Goal: Information Seeking & Learning: Find specific fact

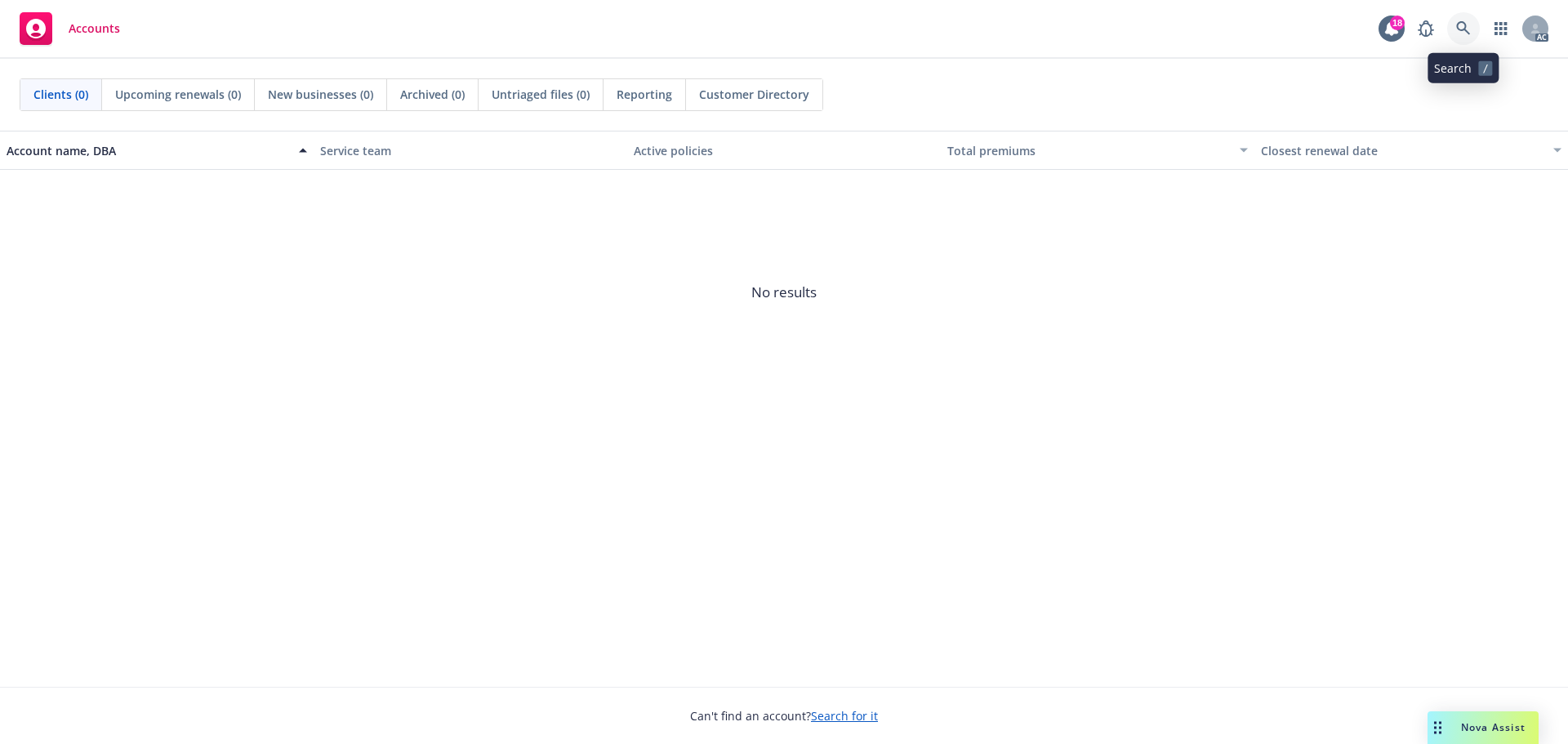
click at [1457, 32] on icon at bounding box center [1463, 29] width 15 height 15
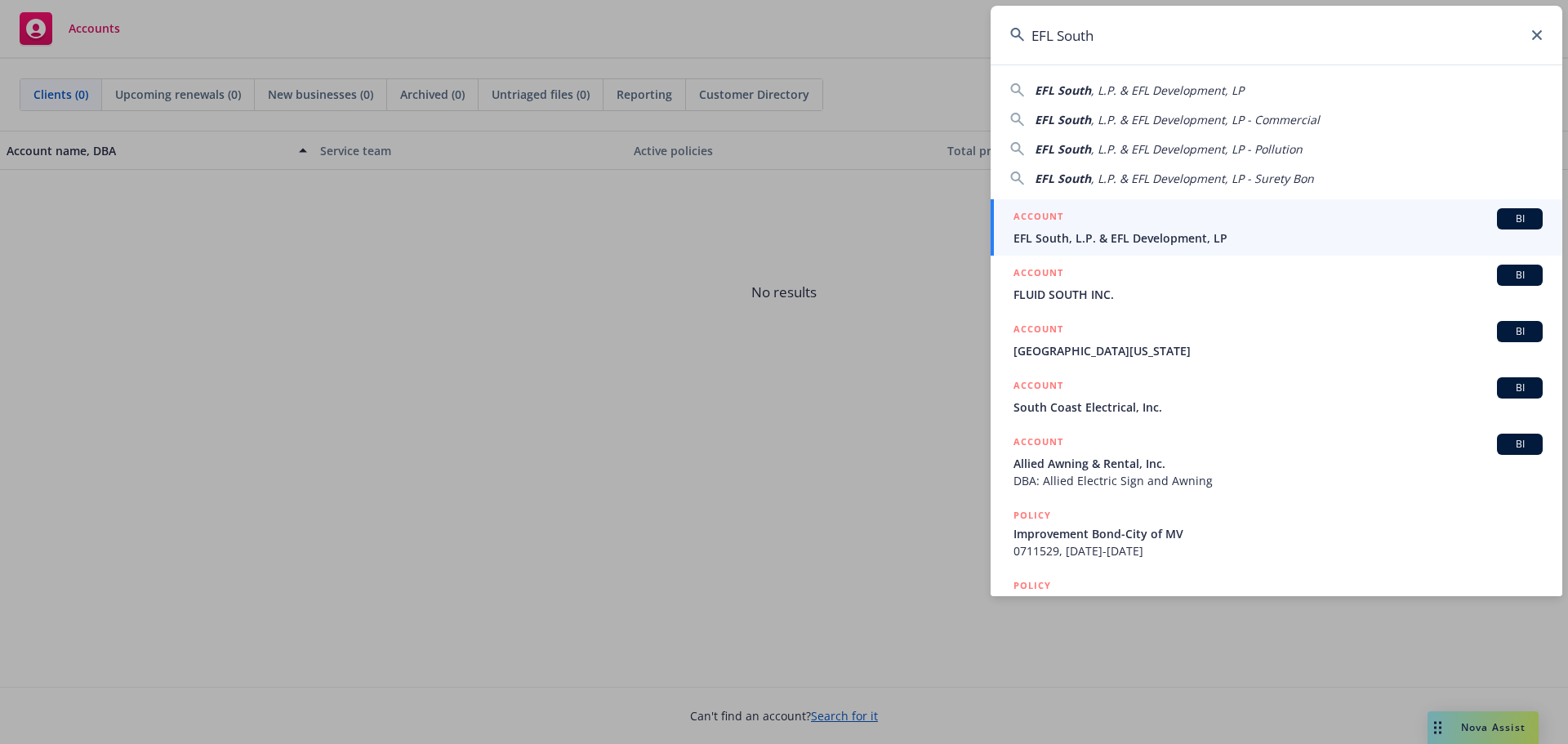
type input "EFL South"
click at [1153, 226] on div "ACCOUNT BI" at bounding box center [1278, 219] width 530 height 22
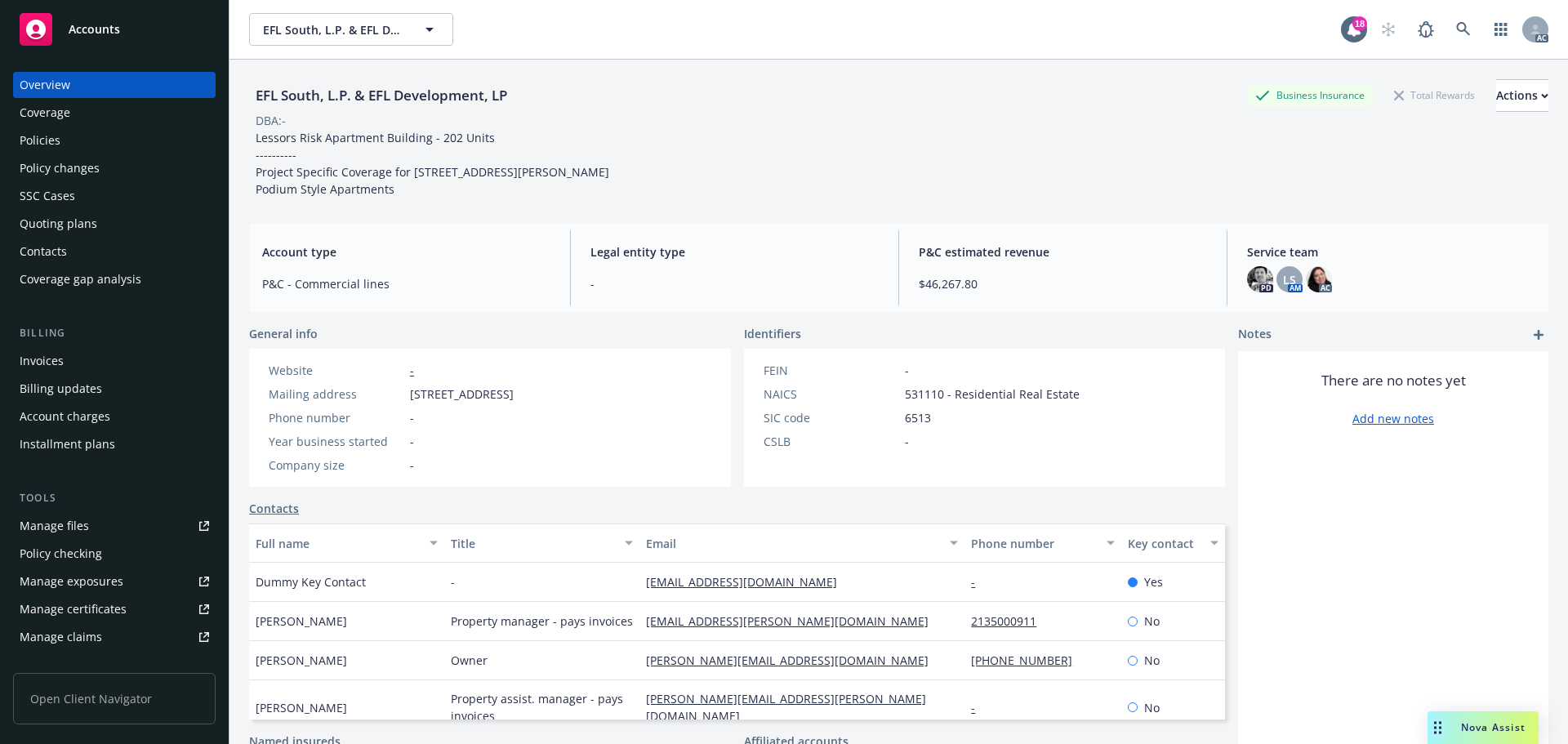
click at [82, 137] on div "Policies" at bounding box center [114, 140] width 189 height 26
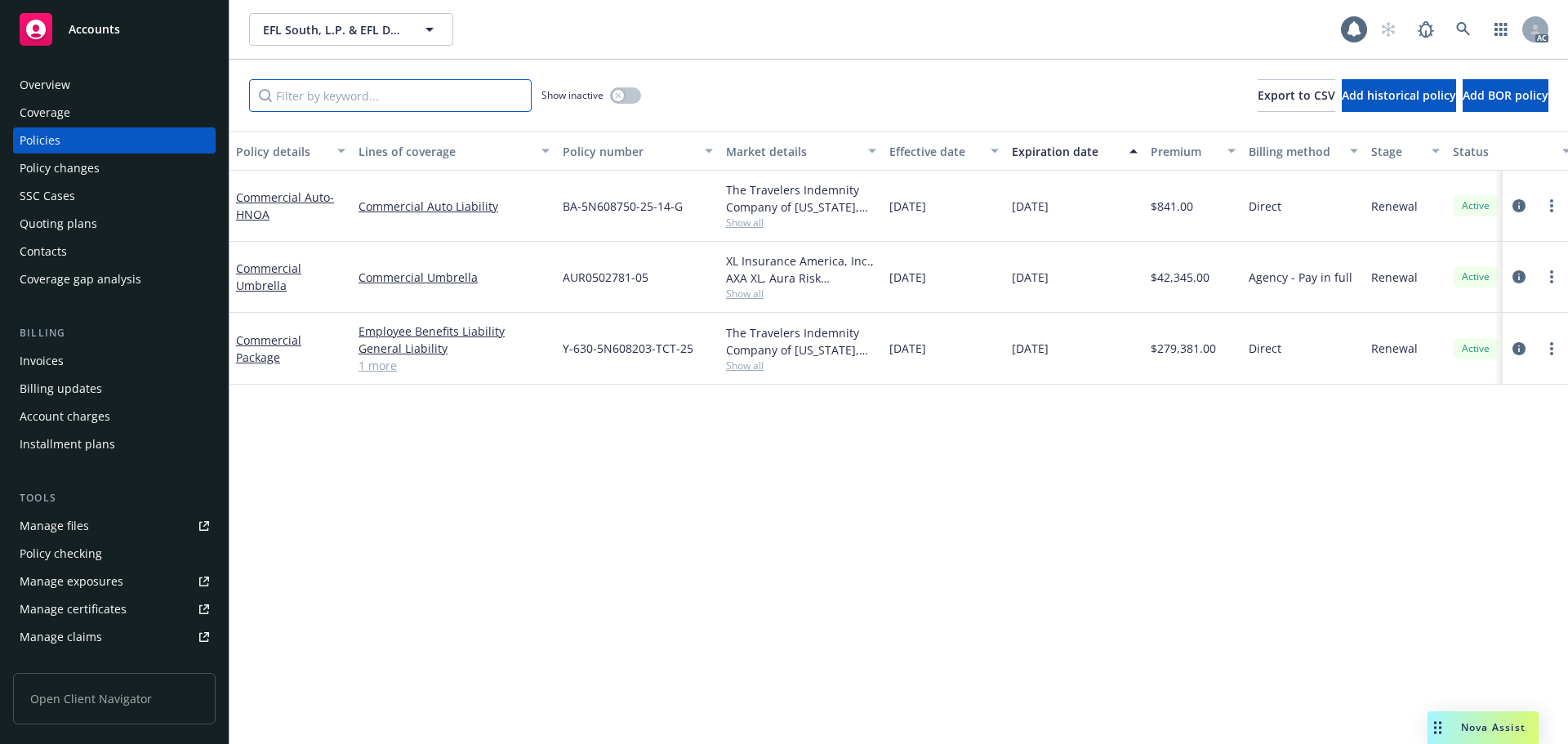
click at [378, 95] on input "Filter by keyword..." at bounding box center [390, 96] width 282 height 33
paste input "AUR0502781"
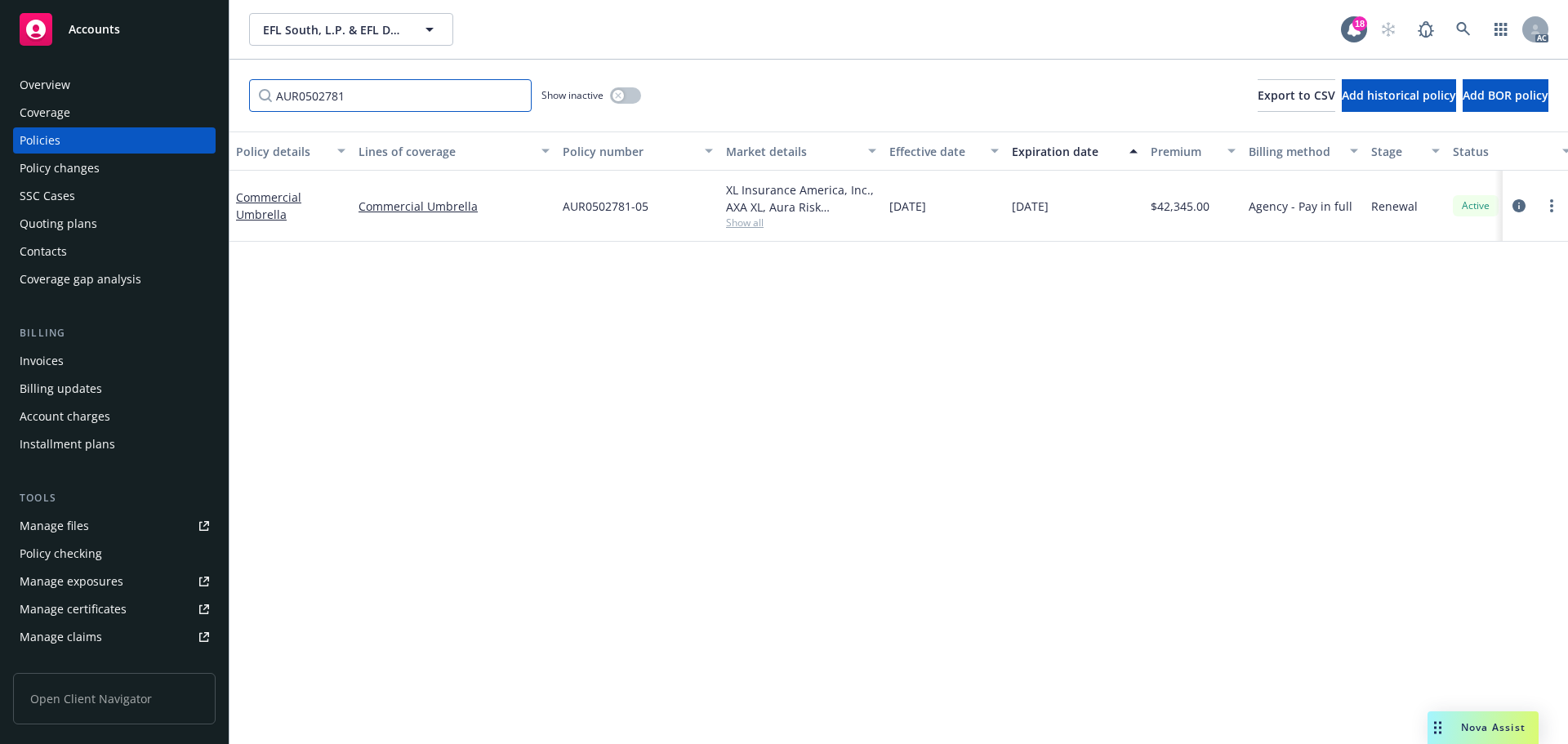
type input "AUR0502781"
click at [86, 167] on div "Policy changes" at bounding box center [60, 169] width 80 height 26
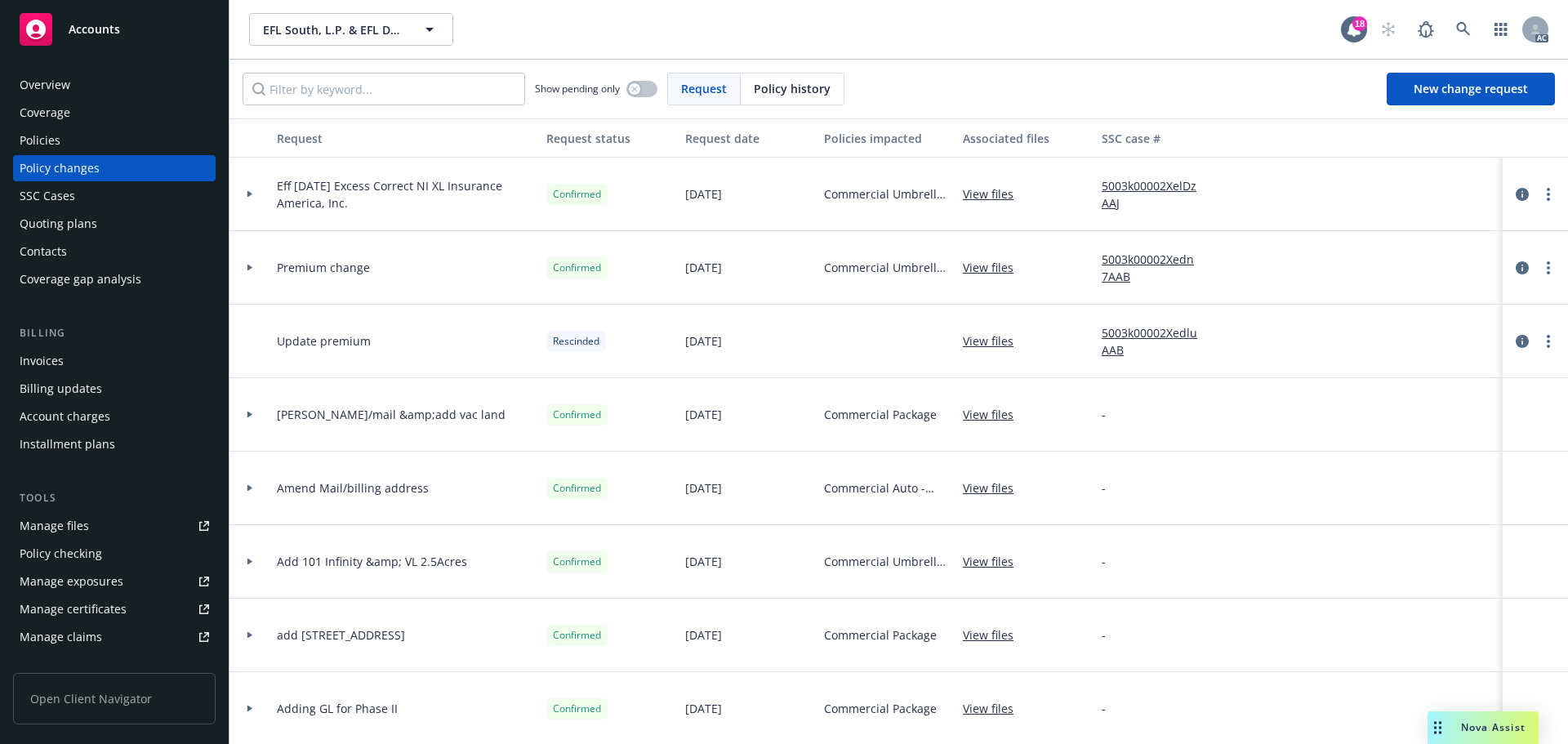
click at [777, 92] on span "Policy history" at bounding box center [792, 89] width 77 height 17
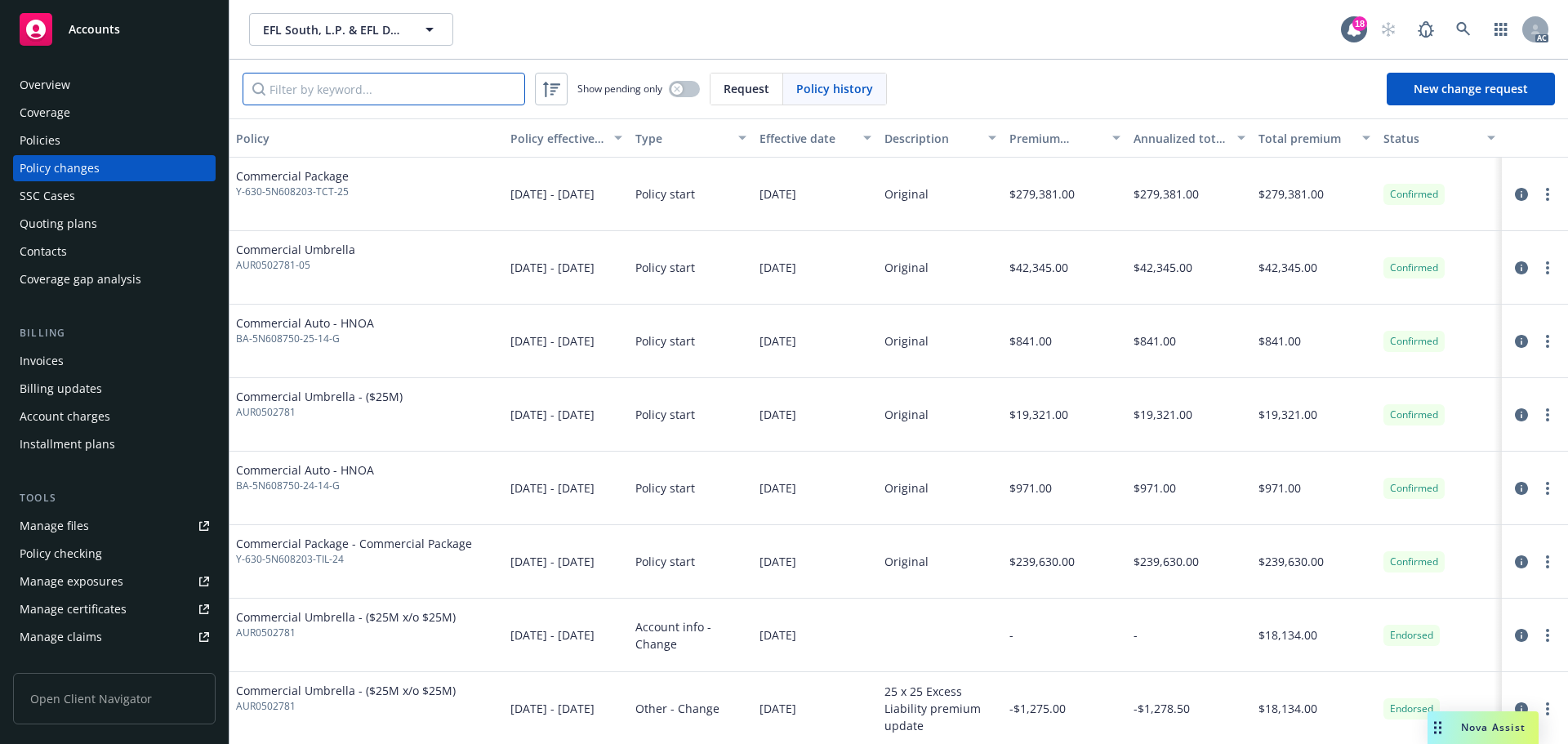
click at [500, 90] on input "Filter by keyword..." at bounding box center [384, 89] width 282 height 33
paste input "AUR0502781"
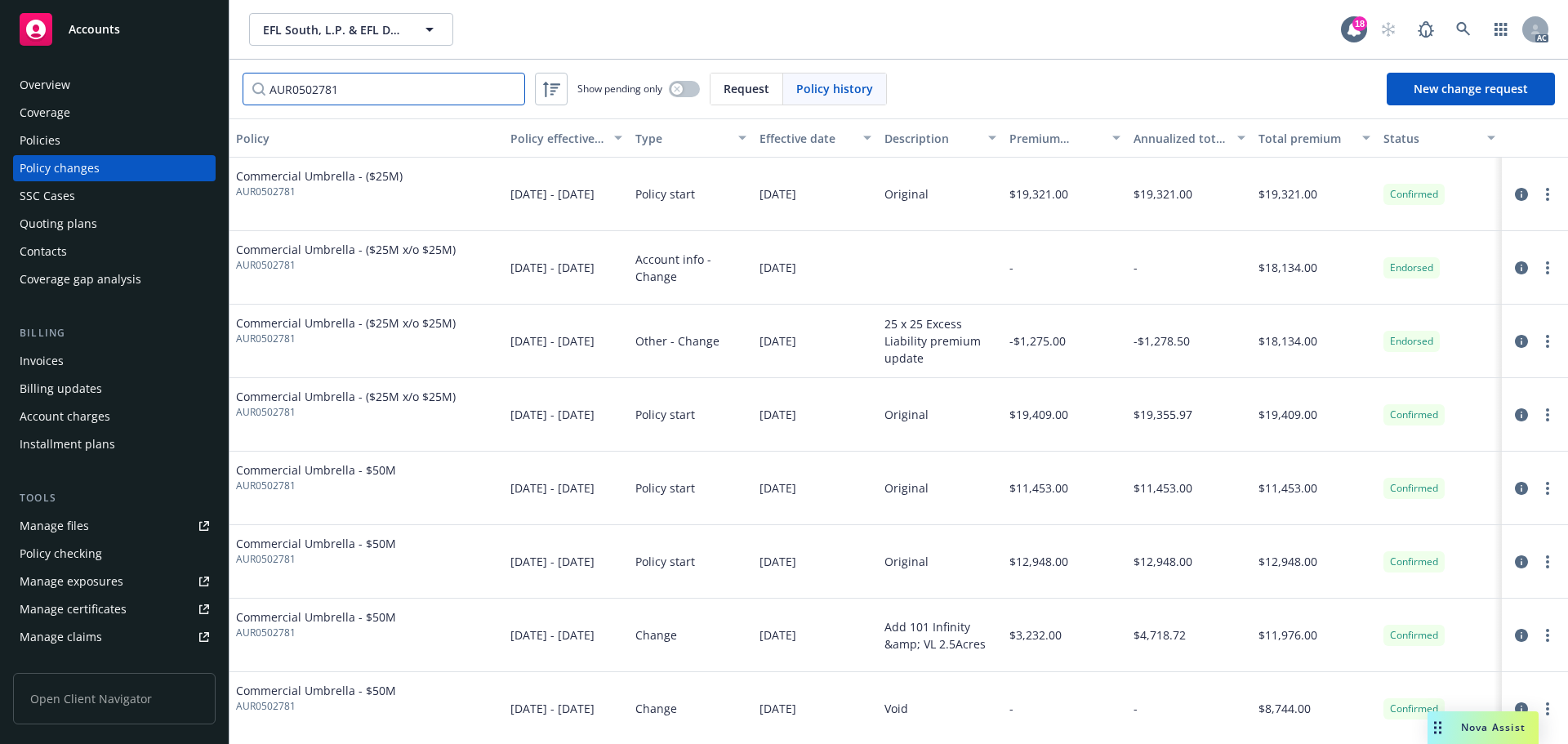
type input "AUR0502781"
click at [1468, 29] on icon at bounding box center [1463, 29] width 15 height 15
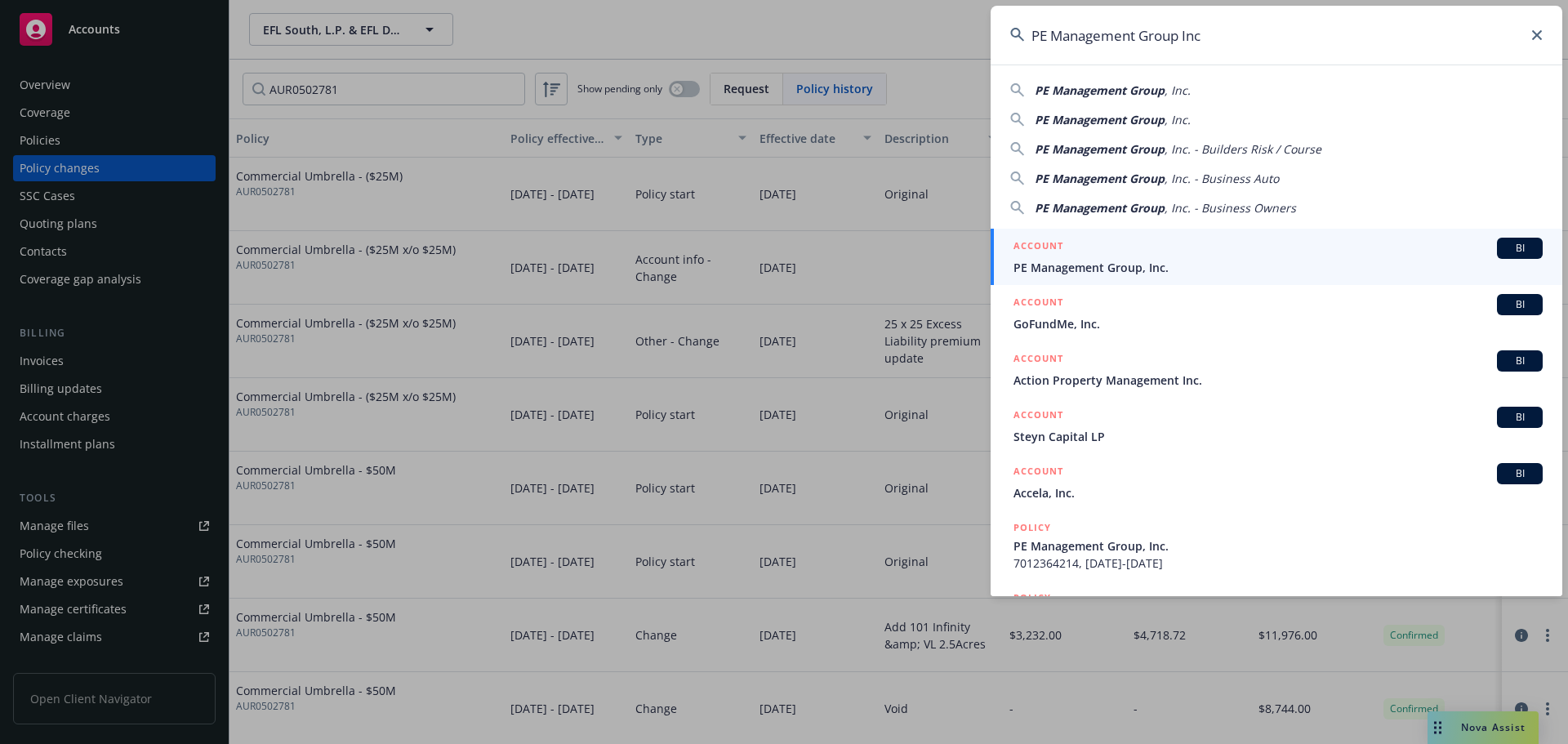
type input "PE Management Group Inc"
drag, startPoint x: 1157, startPoint y: 256, endPoint x: 1140, endPoint y: 249, distance: 18.4
click at [1157, 254] on div "ACCOUNT BI" at bounding box center [1278, 248] width 530 height 22
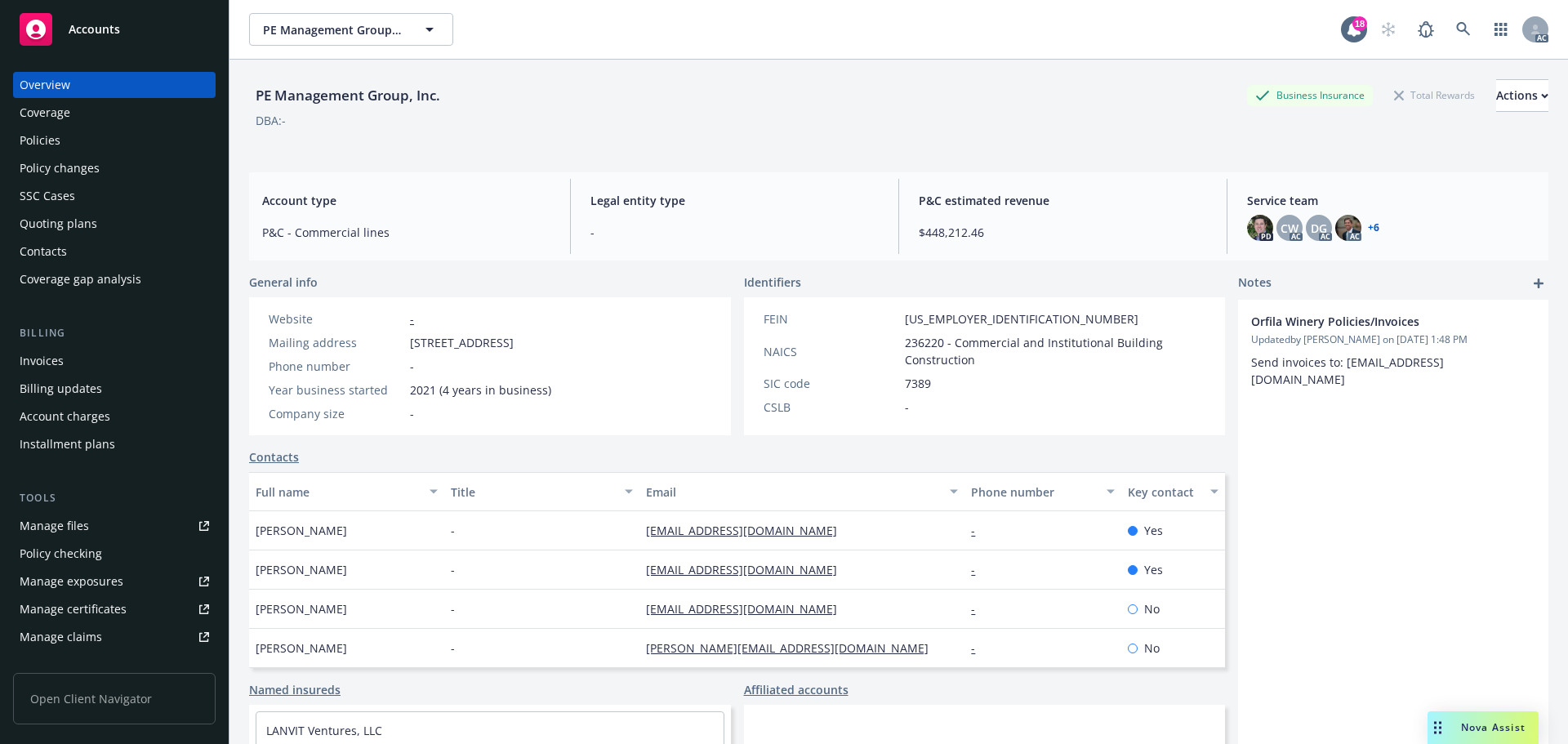
drag, startPoint x: 97, startPoint y: 150, endPoint x: 108, endPoint y: 146, distance: 11.7
click at [97, 150] on div "Policies" at bounding box center [114, 140] width 189 height 26
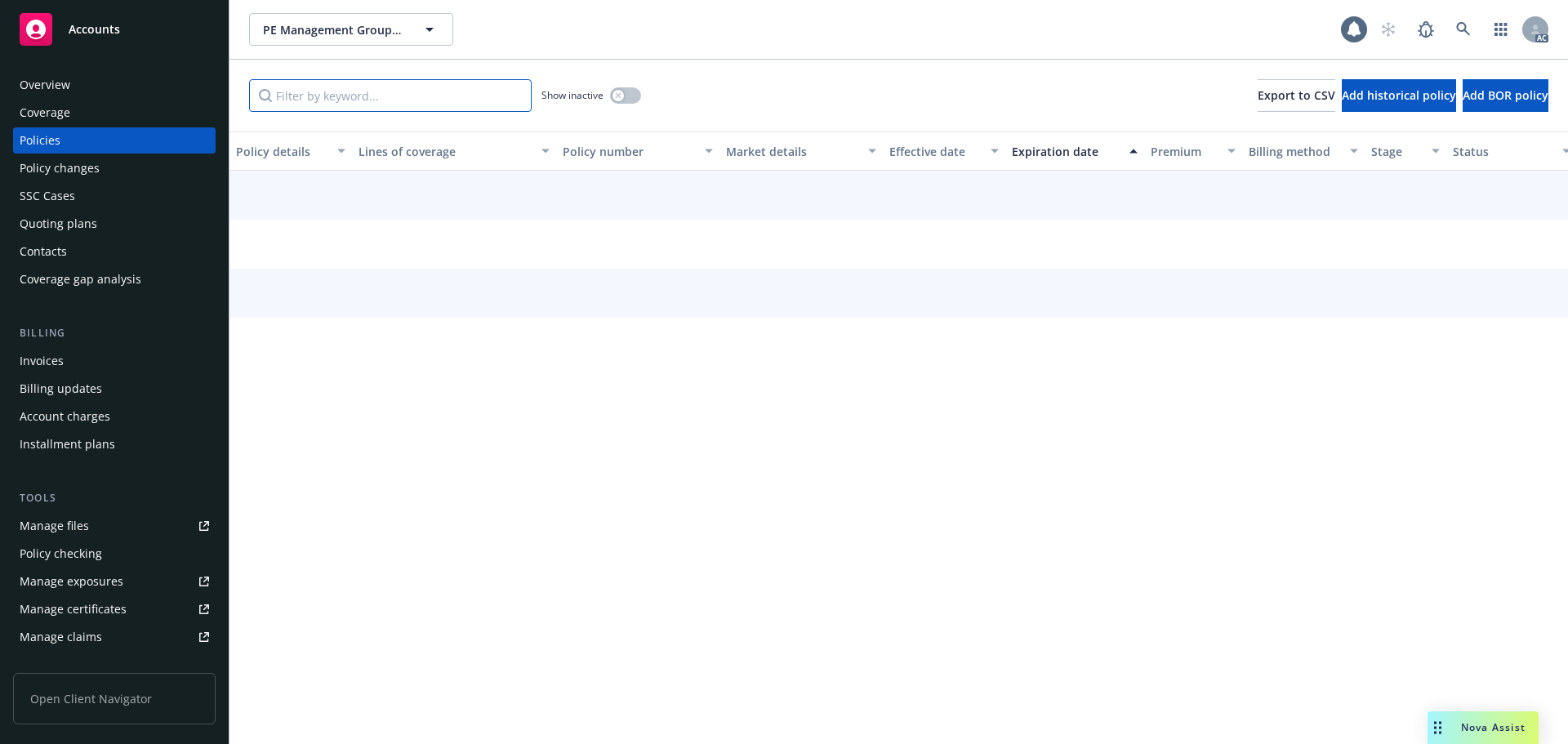
click at [403, 100] on input "Filter by keyword..." at bounding box center [390, 96] width 282 height 33
paste input "AUR0502674"
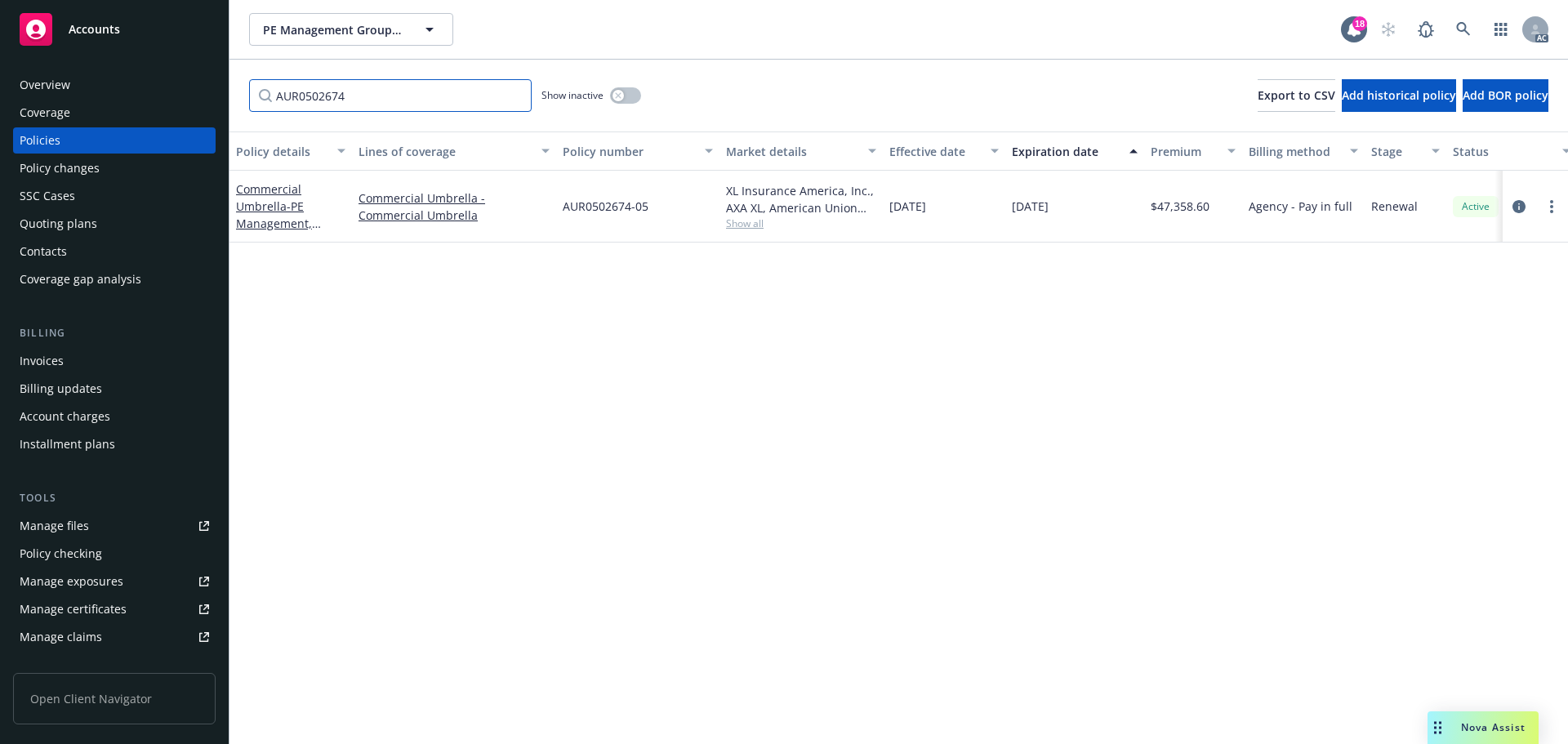
type input "AUR0502674"
click at [622, 93] on div "button" at bounding box center [618, 95] width 11 height 11
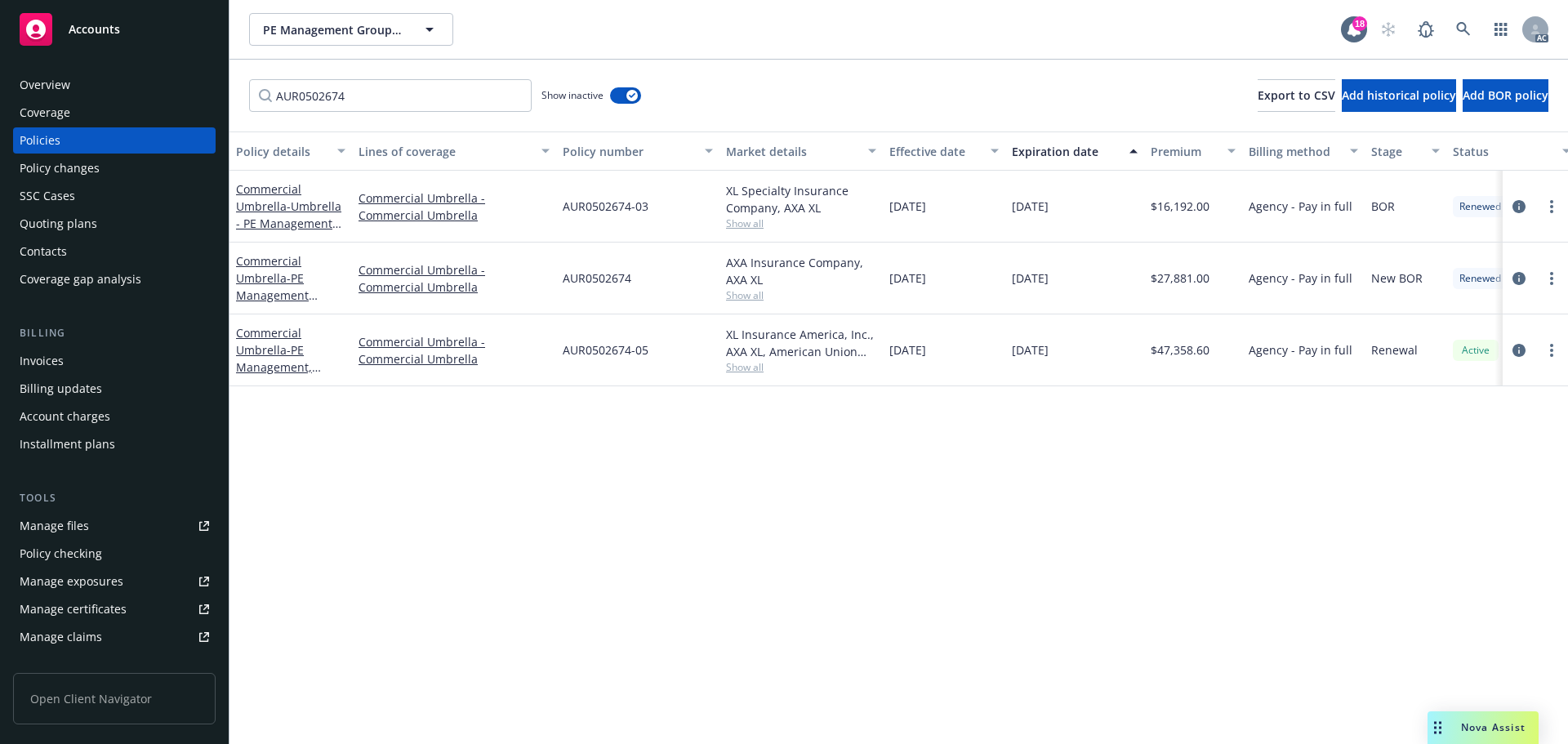
click at [157, 177] on div "Policy changes" at bounding box center [114, 169] width 189 height 26
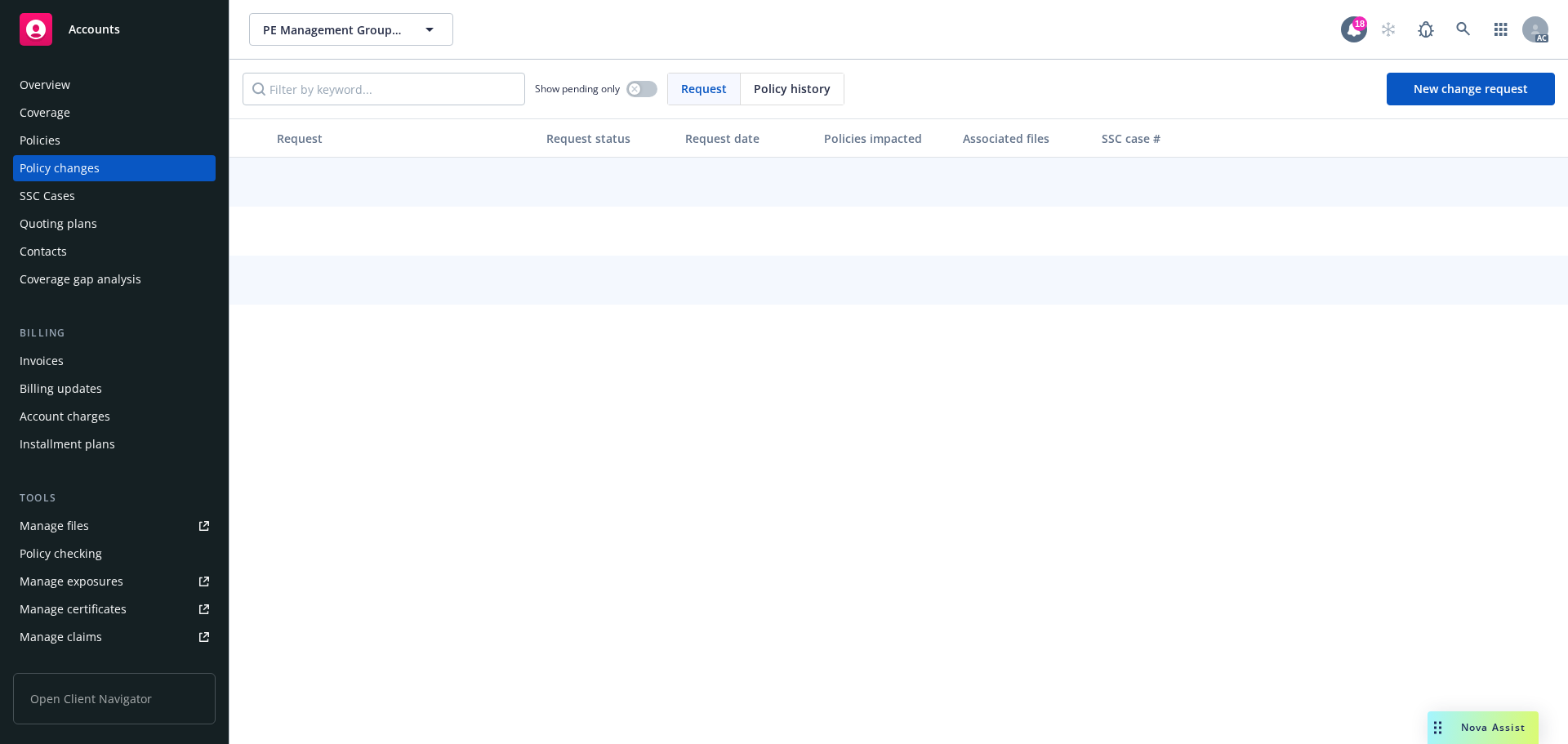
click at [777, 86] on span "Policy history" at bounding box center [792, 89] width 77 height 17
click at [422, 93] on input "Filter by keyword..." at bounding box center [384, 89] width 282 height 33
paste input "AUR0502674"
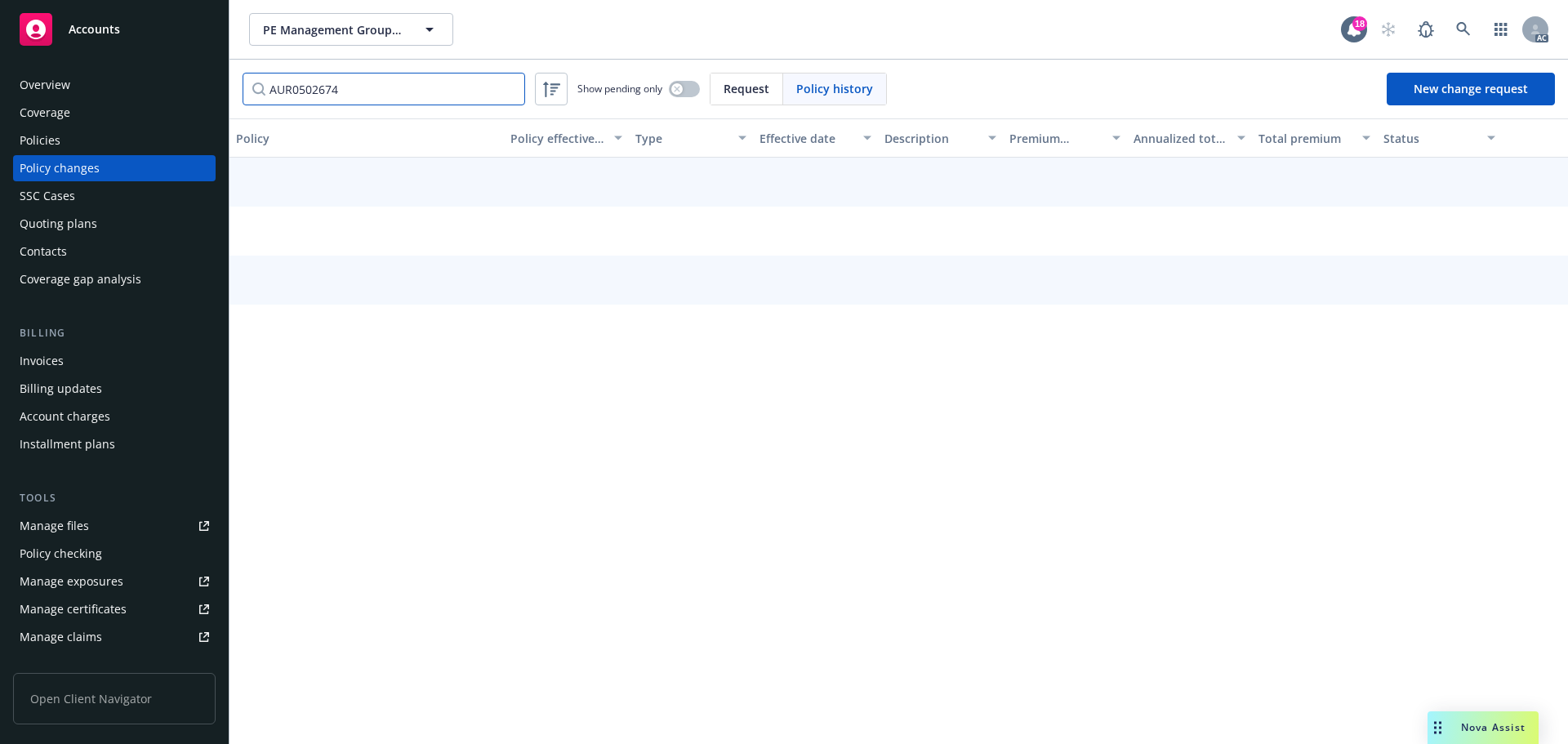
type input "AUR0502674"
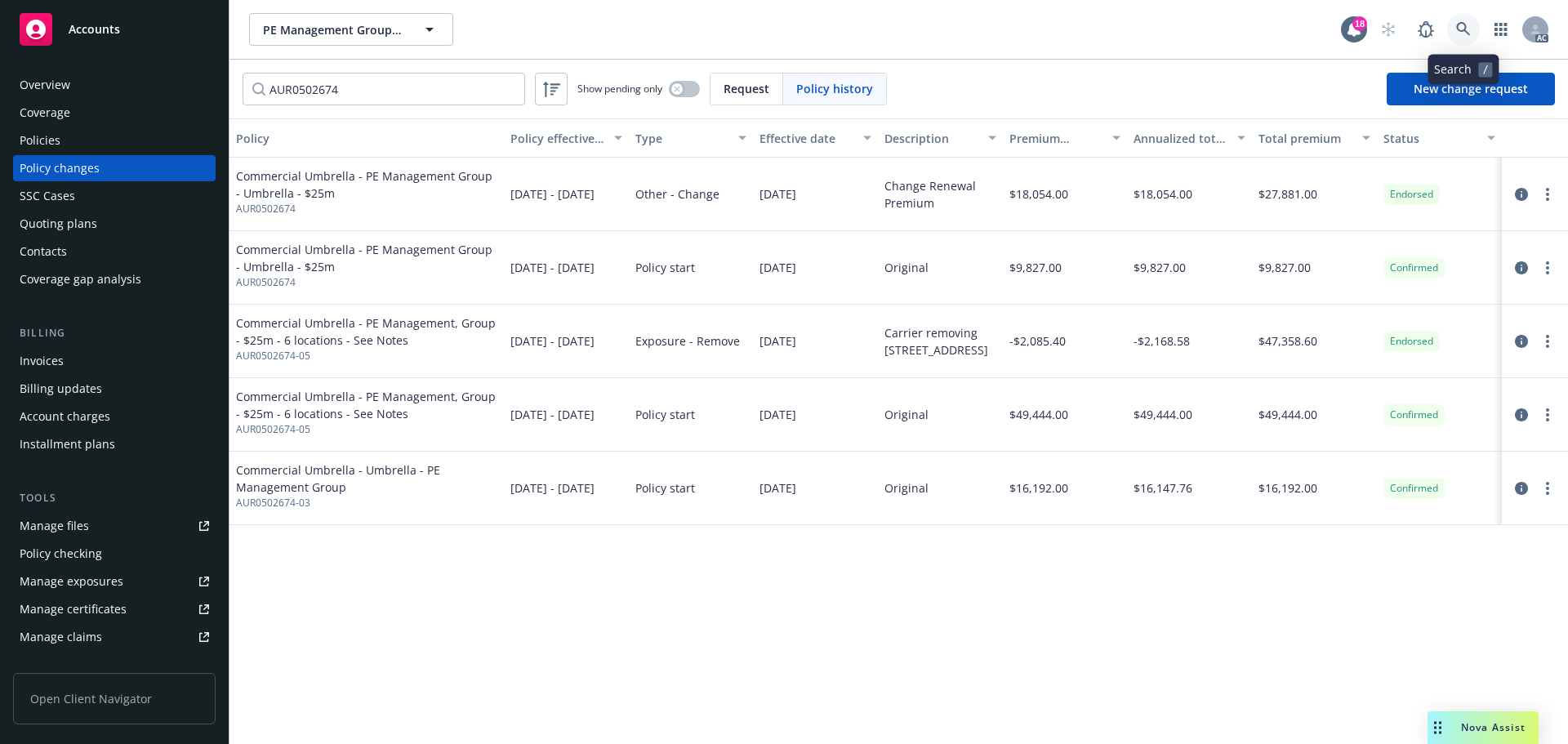
click at [1464, 20] on link at bounding box center [1463, 29] width 33 height 33
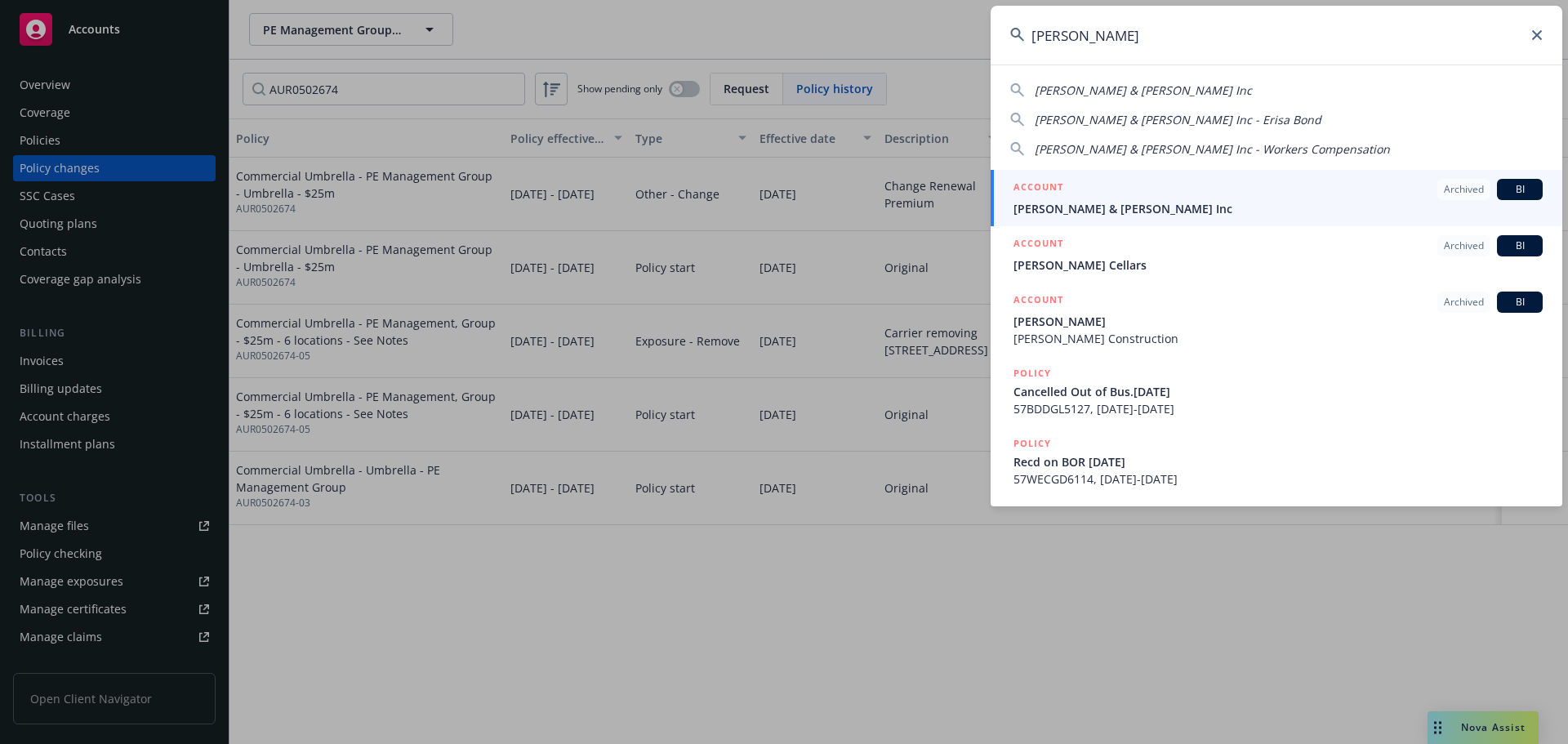
click at [1014, 26] on input "[PERSON_NAME]" at bounding box center [1277, 35] width 572 height 59
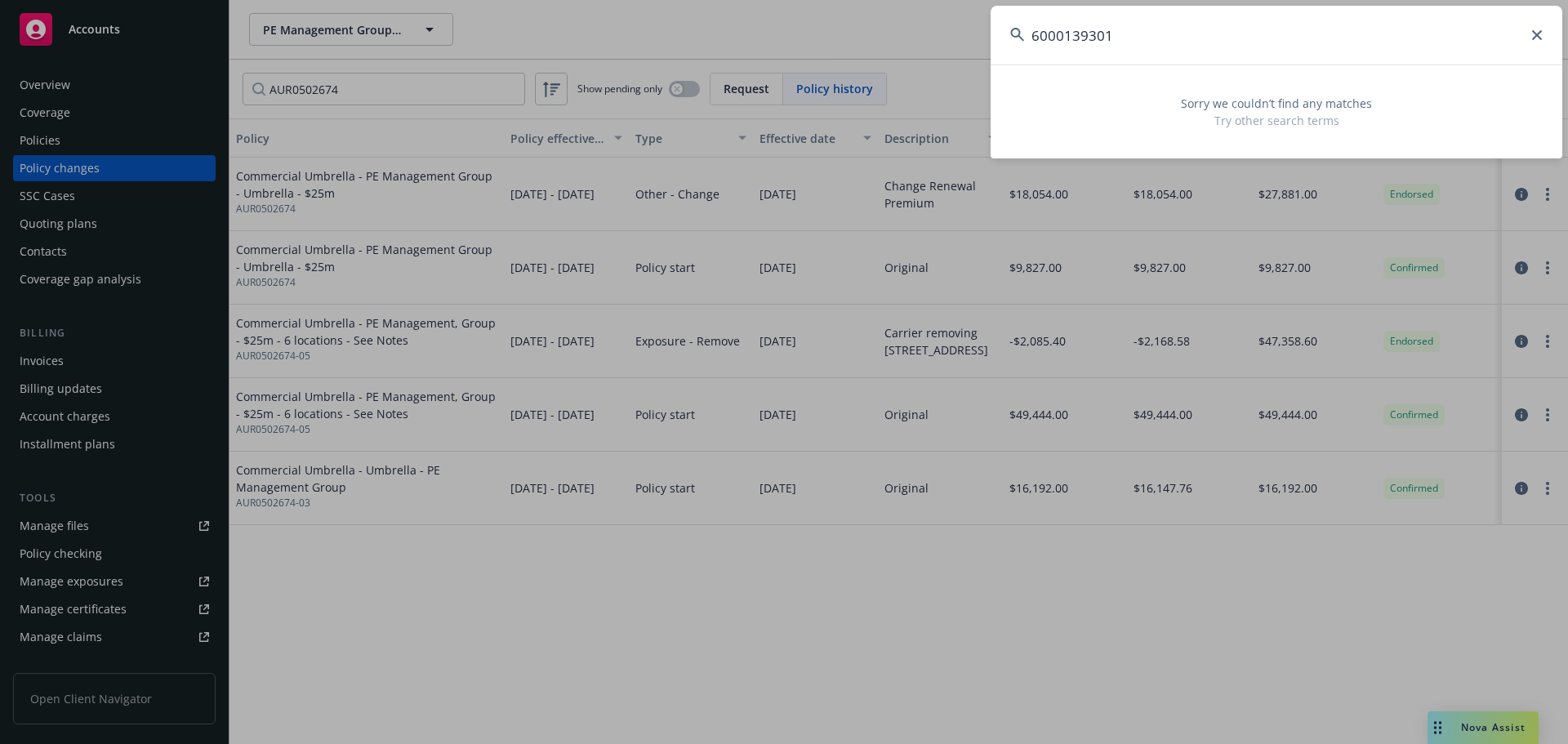
click at [1370, 34] on input "6000139301" at bounding box center [1277, 35] width 572 height 59
paste input "On My Own Community Services"
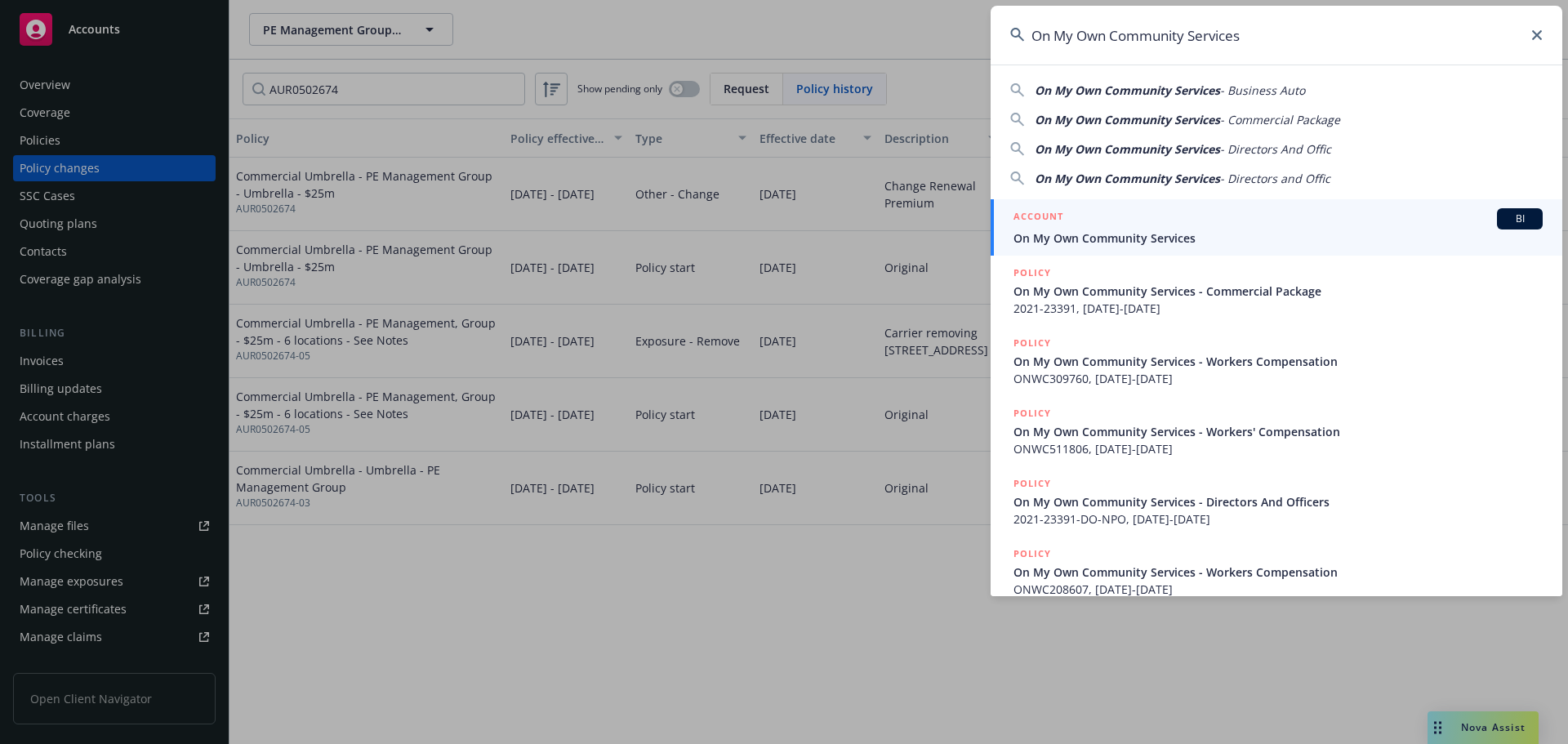
type input "On My Own Community Services"
click at [1233, 224] on div "ACCOUNT BI" at bounding box center [1278, 219] width 530 height 22
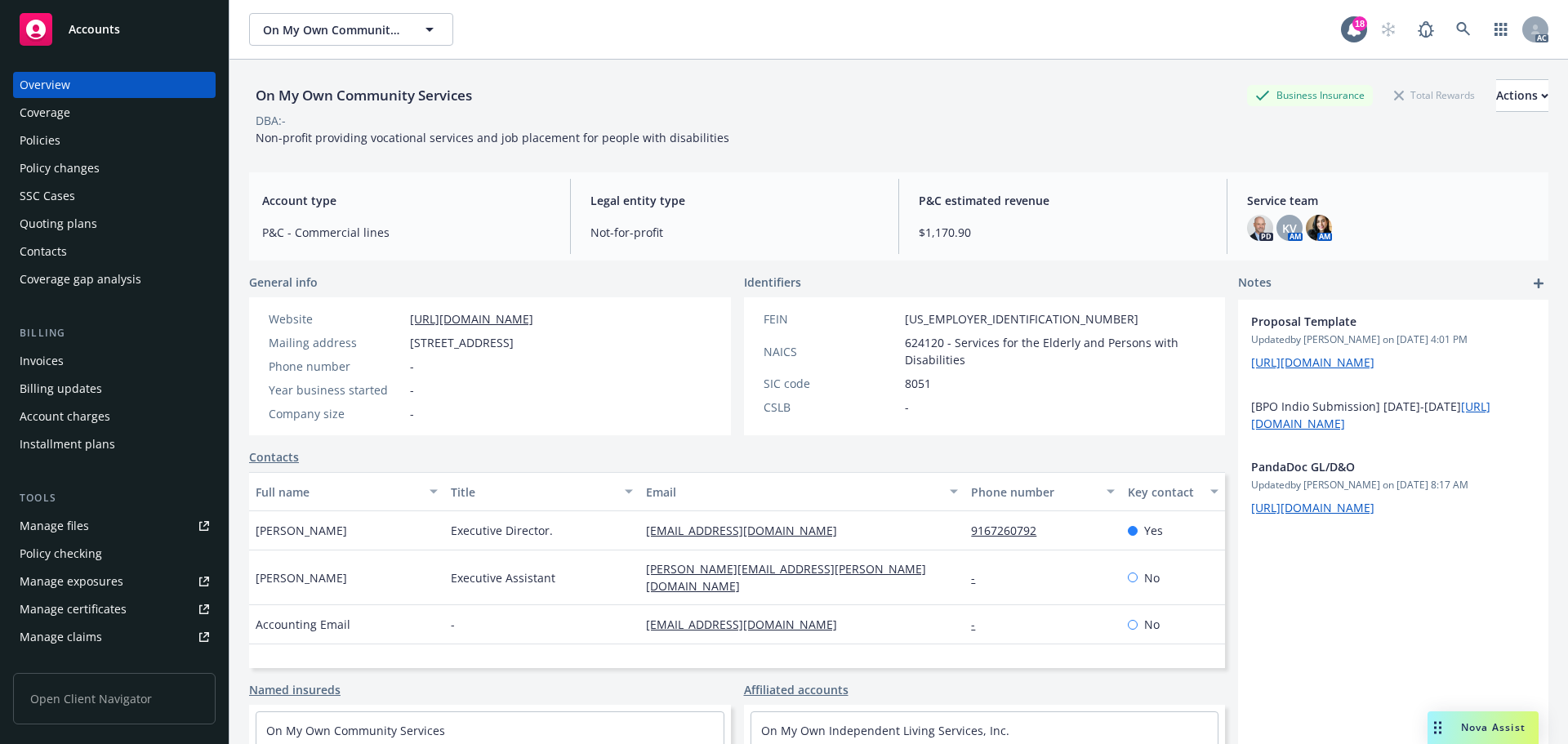
click at [148, 93] on div "Overview" at bounding box center [114, 85] width 189 height 26
click at [92, 143] on div "Policies" at bounding box center [114, 140] width 189 height 26
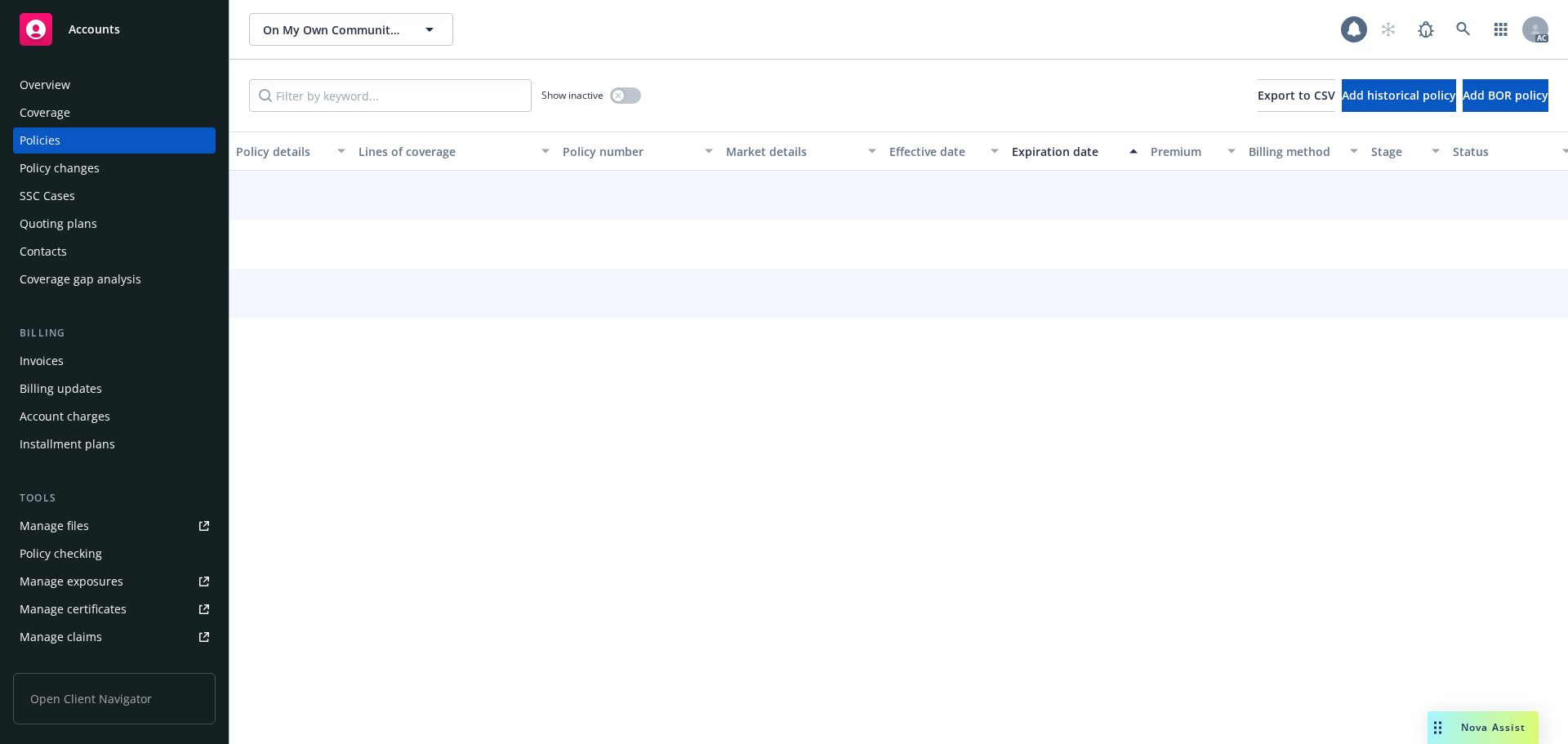
click at [418, 79] on div "Show inactive Export to CSV Add historical policy Add BOR policy" at bounding box center [898, 95] width 1338 height 72
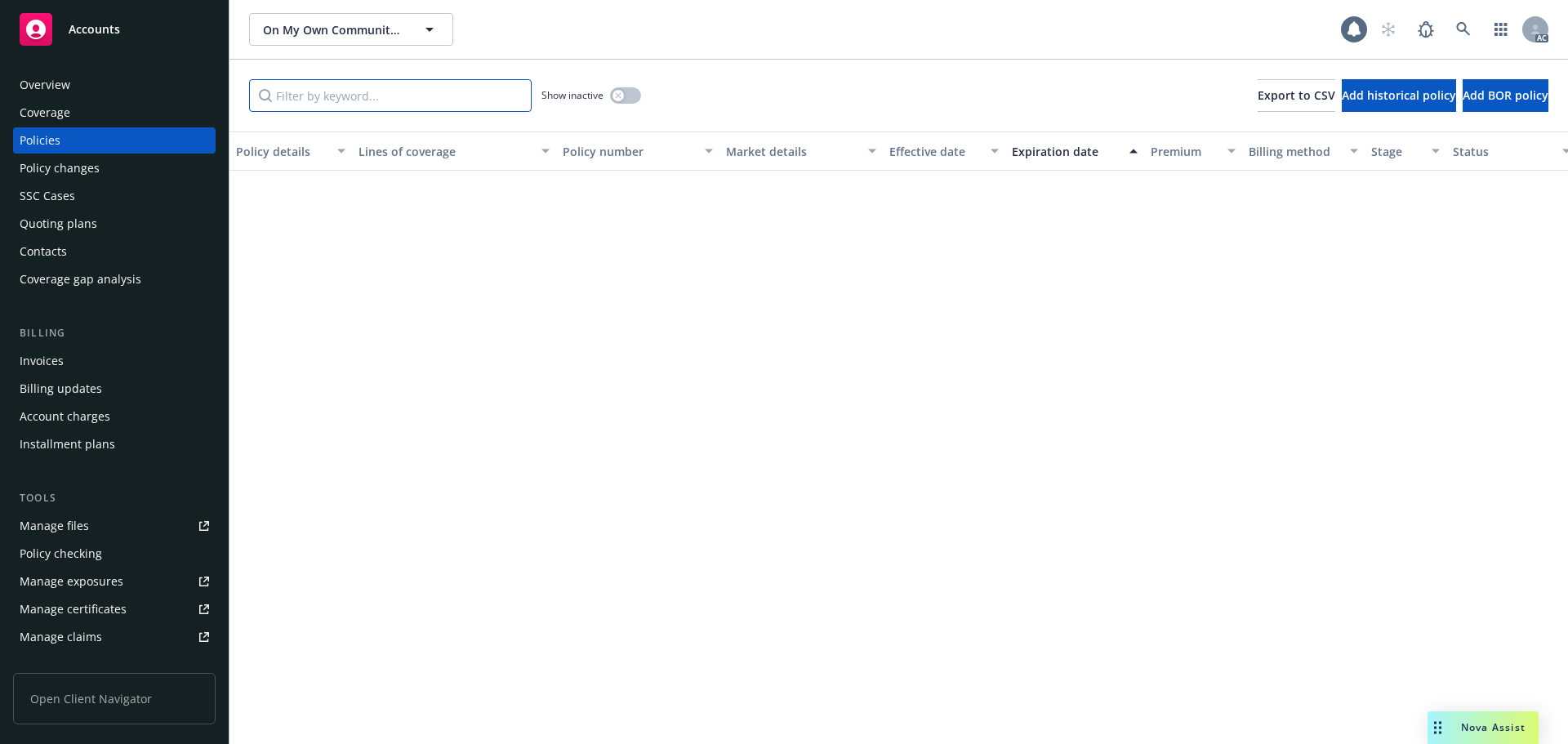
click at [416, 93] on input "Filter by keyword..." at bounding box center [390, 96] width 282 height 33
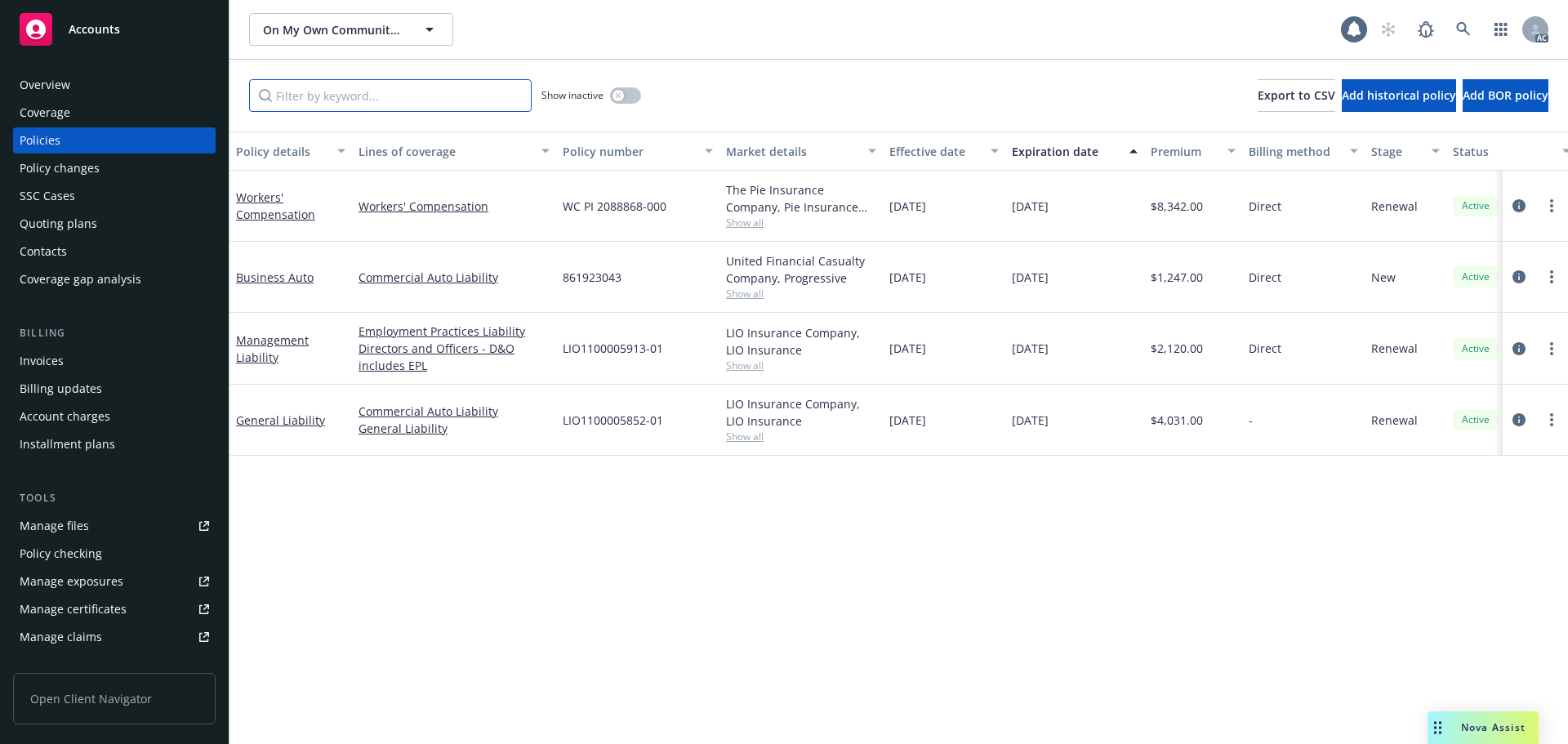
paste input "LIO1100005852-01"
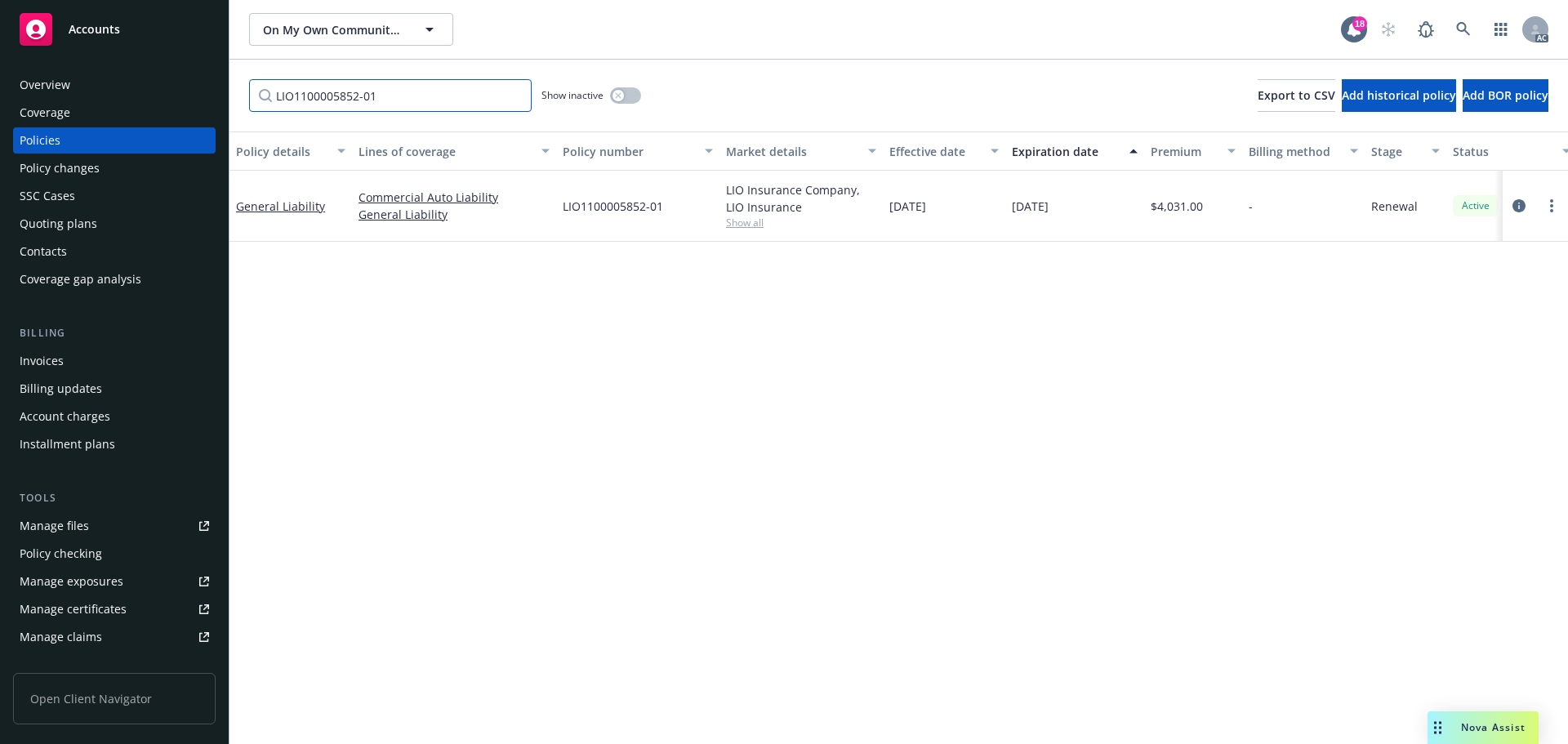
type input "LIO1100005852-01"
click at [602, 208] on span "LIO1100005852-01" at bounding box center [613, 207] width 100 height 17
copy span "LIO1100005852"
click at [1464, 23] on icon at bounding box center [1463, 29] width 14 height 14
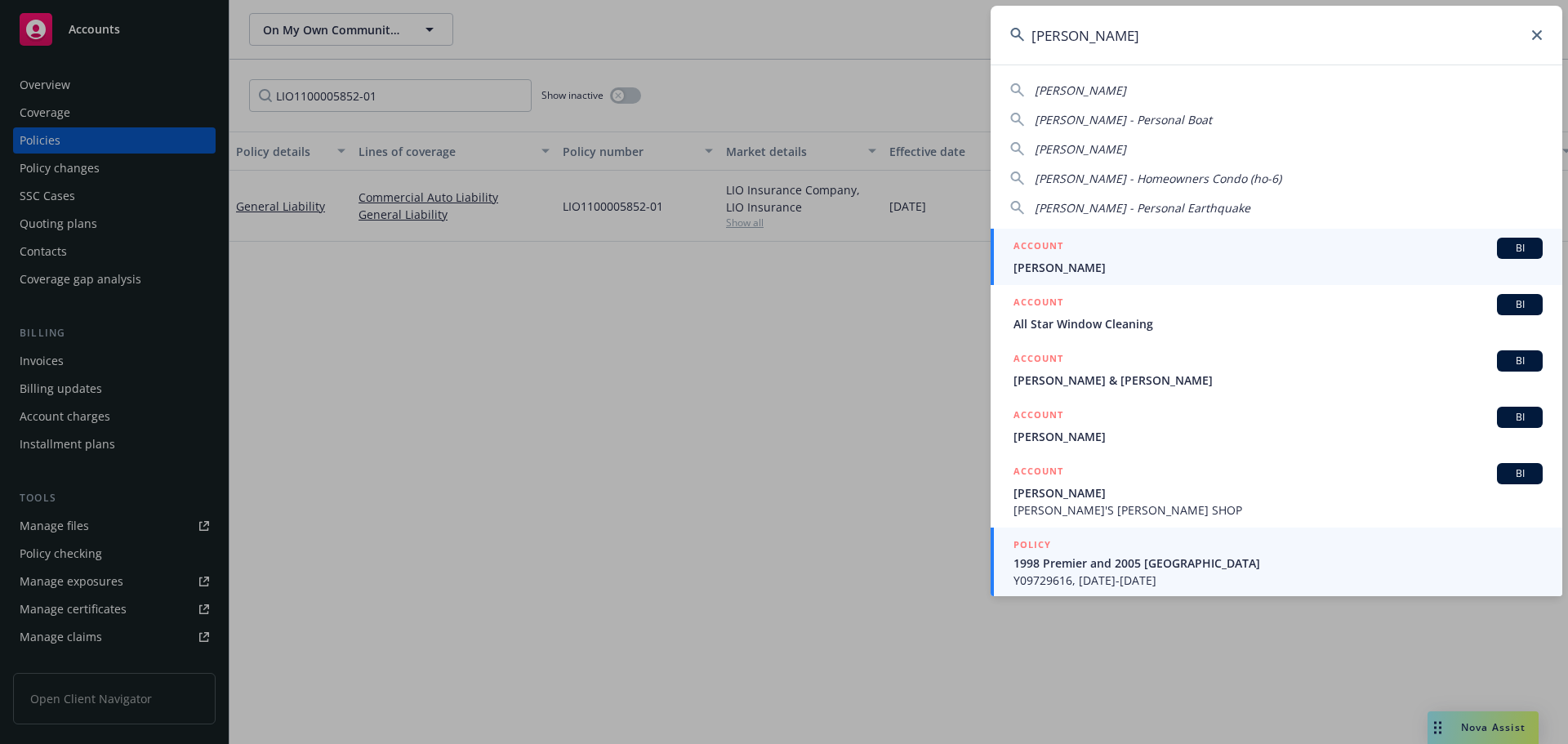
type input "[PERSON_NAME]"
click at [1150, 561] on span "1998 Premier and 2005 [GEOGRAPHIC_DATA]" at bounding box center [1278, 563] width 530 height 17
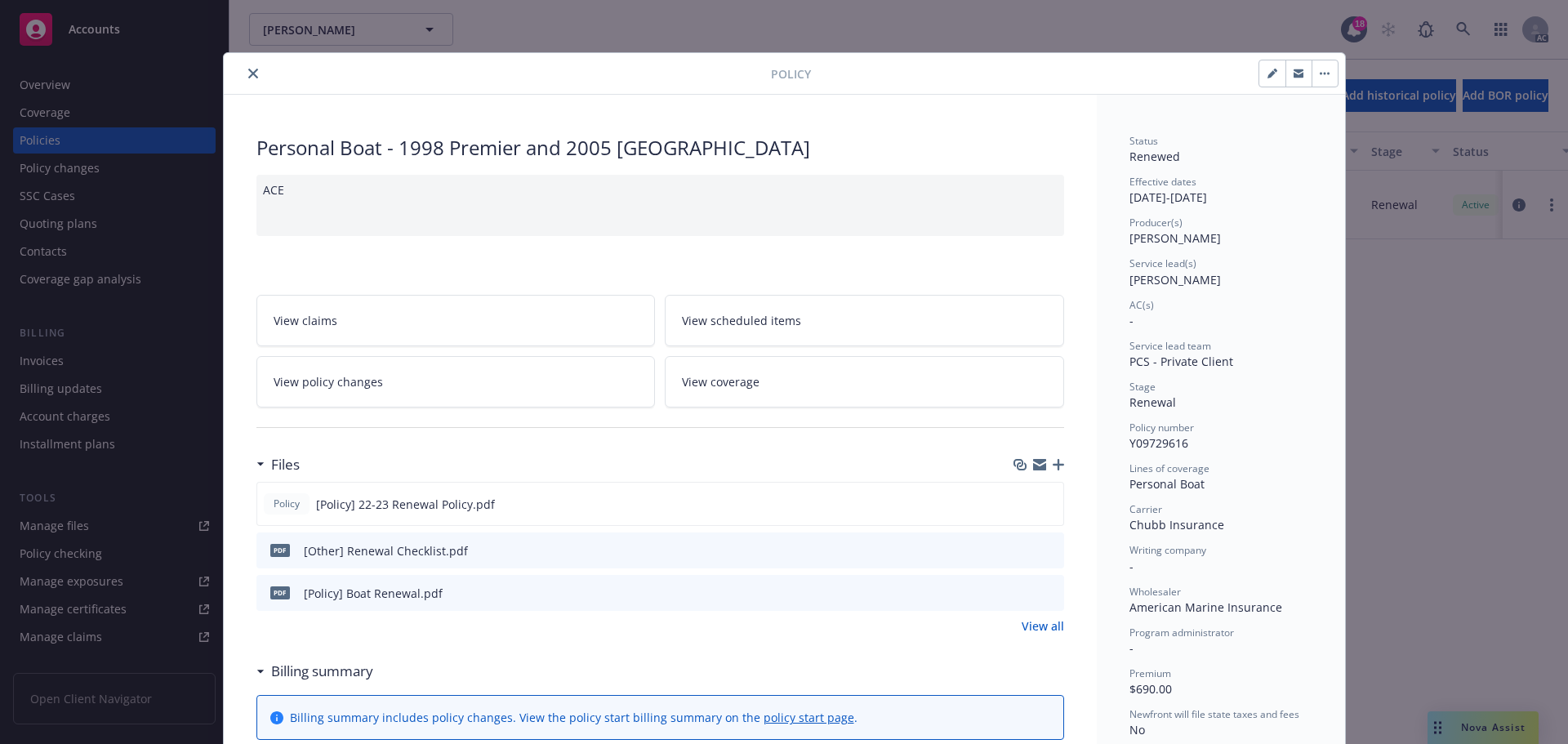
click at [248, 74] on icon "close" at bounding box center [252, 73] width 10 height 10
